Goal: Task Accomplishment & Management: Manage account settings

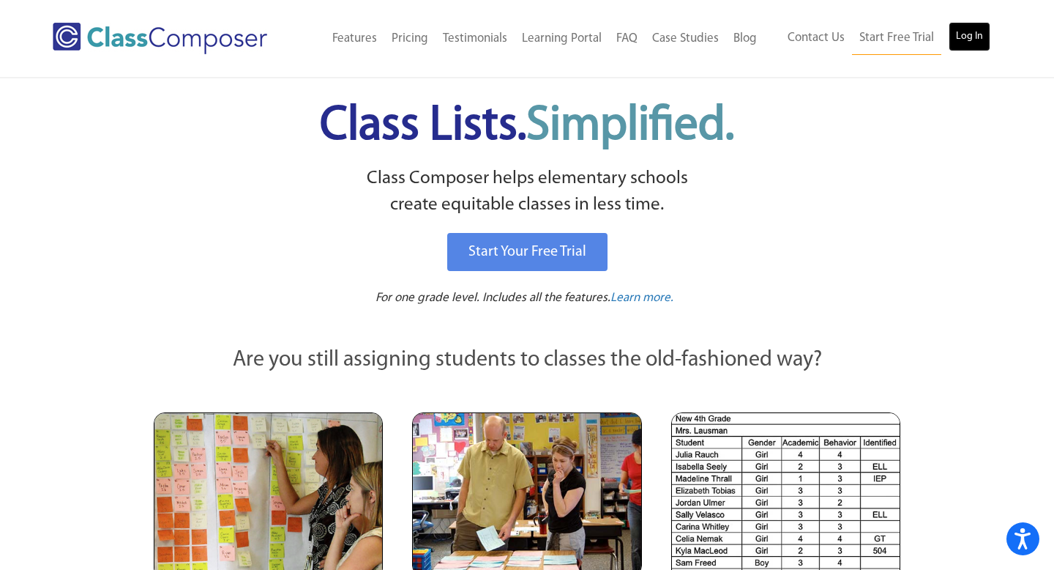
click at [977, 39] on link "Log In" at bounding box center [970, 36] width 42 height 29
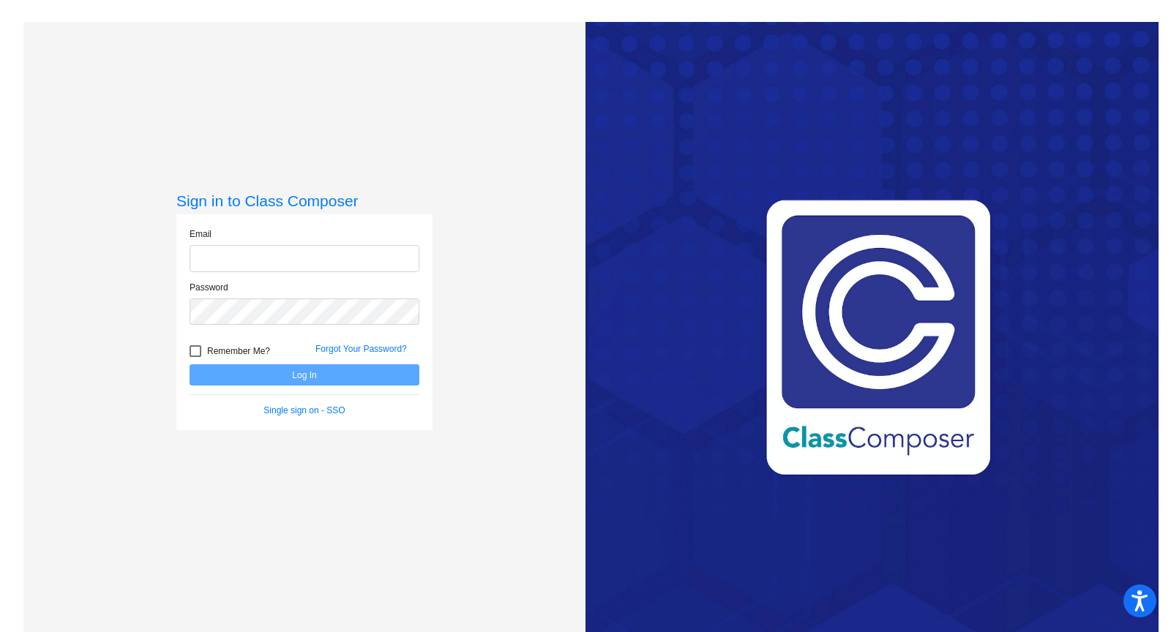
type input "stacey.patti@hesperiausd.org"
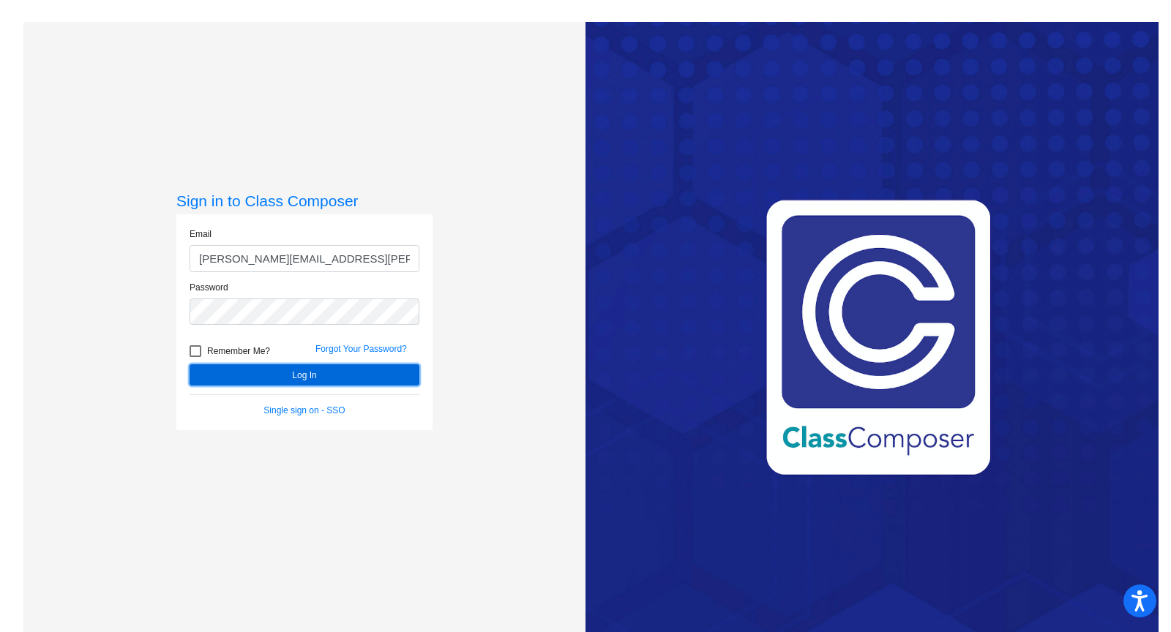
click at [302, 376] on button "Log In" at bounding box center [305, 375] width 230 height 21
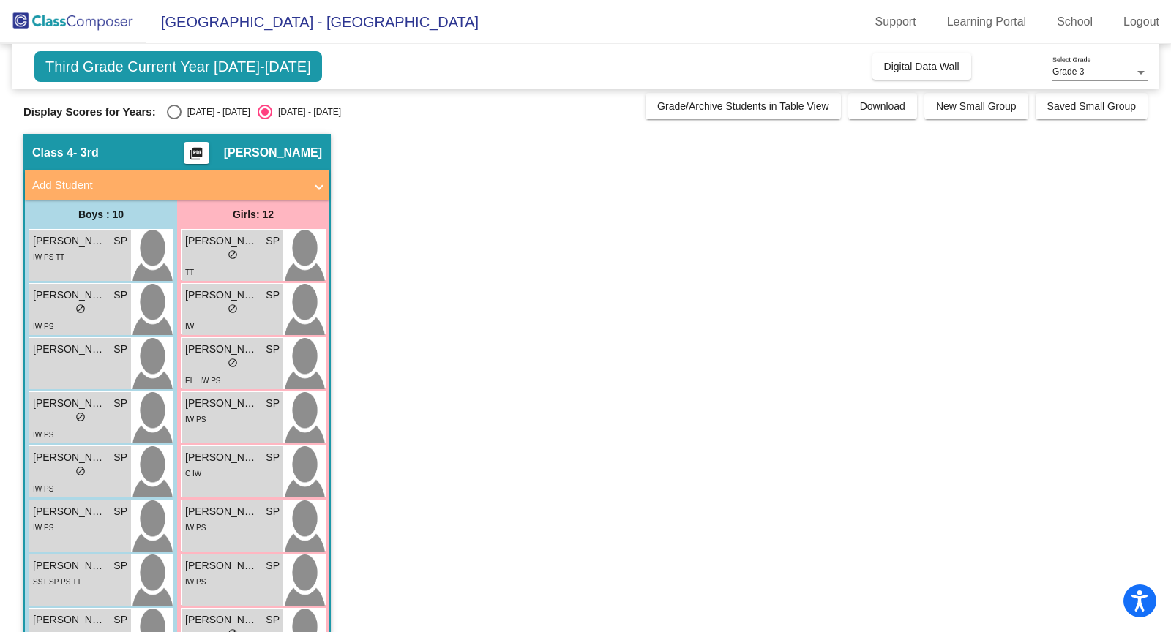
scroll to position [31, 0]
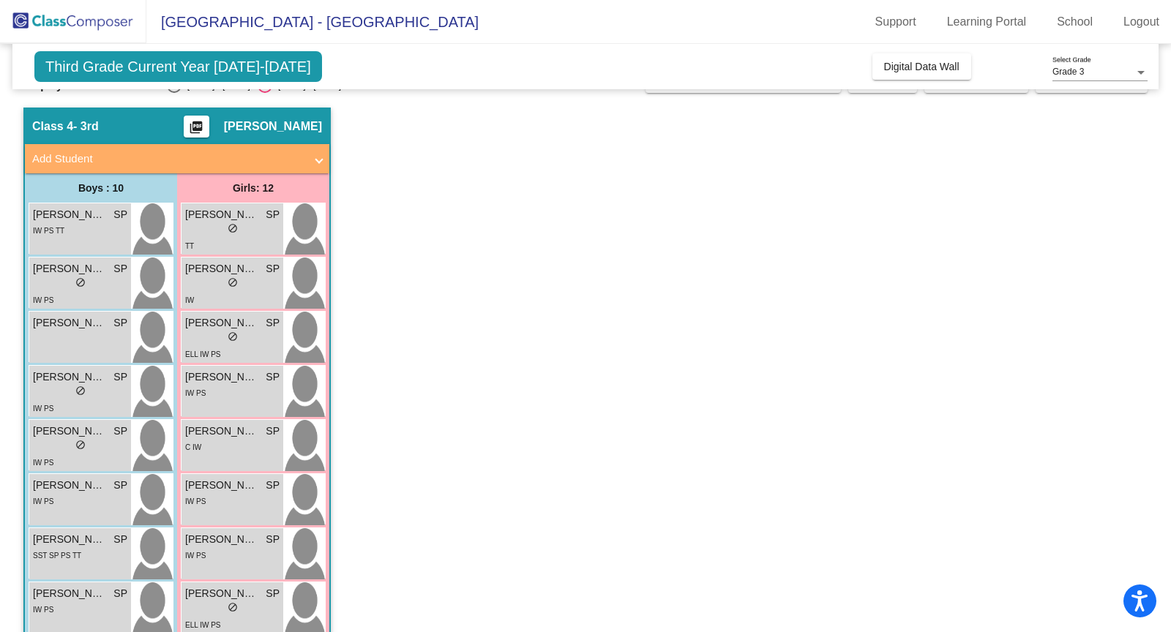
click at [222, 64] on span "Third Grade Current Year 2025-2026" at bounding box center [178, 66] width 288 height 31
